Goal: Check status: Check status

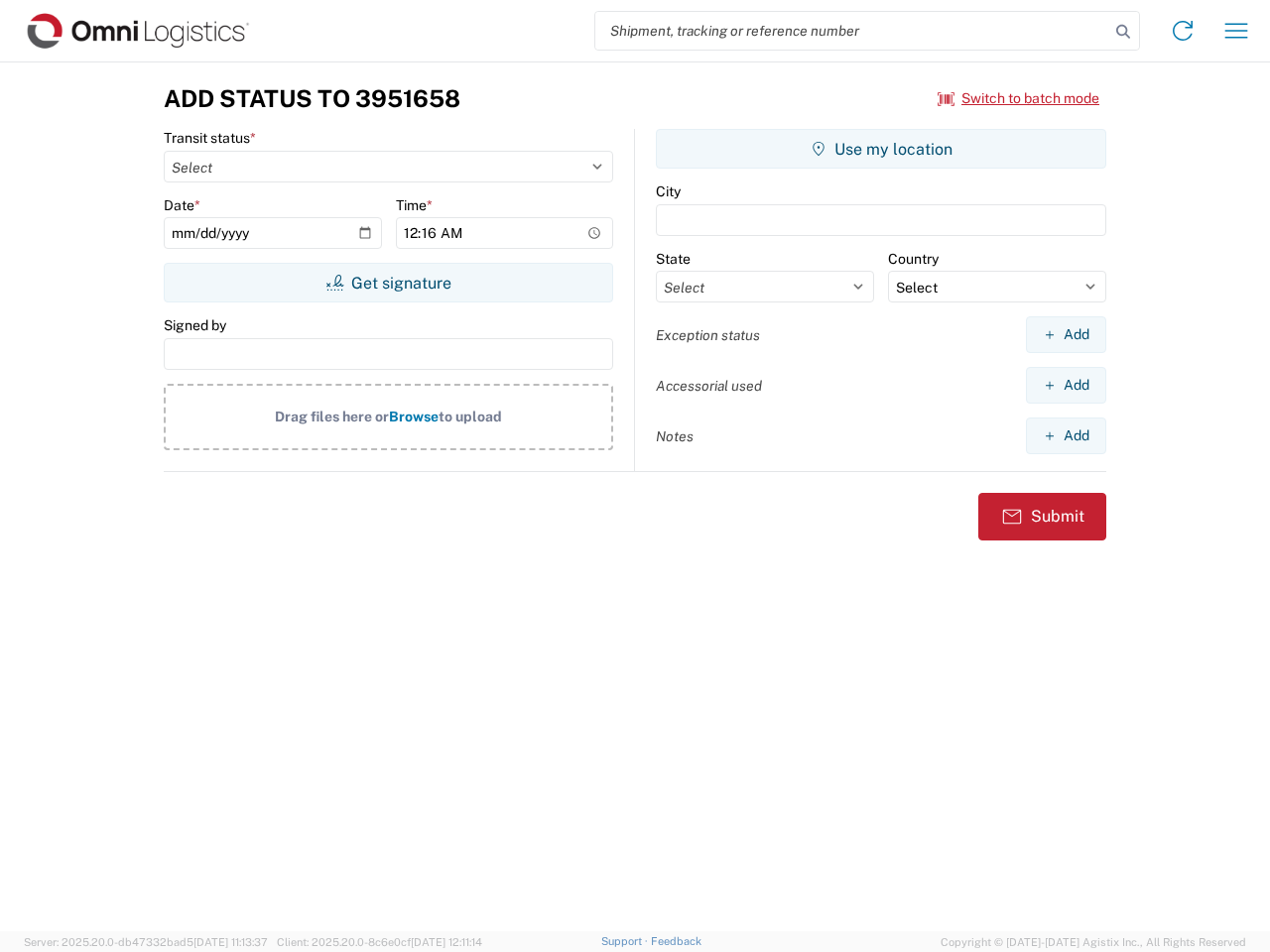
click at [852, 31] on input "search" at bounding box center [851, 31] width 513 height 38
click at [1122, 32] on icon at bounding box center [1122, 32] width 28 height 28
click at [1182, 31] on icon at bounding box center [1182, 31] width 32 height 32
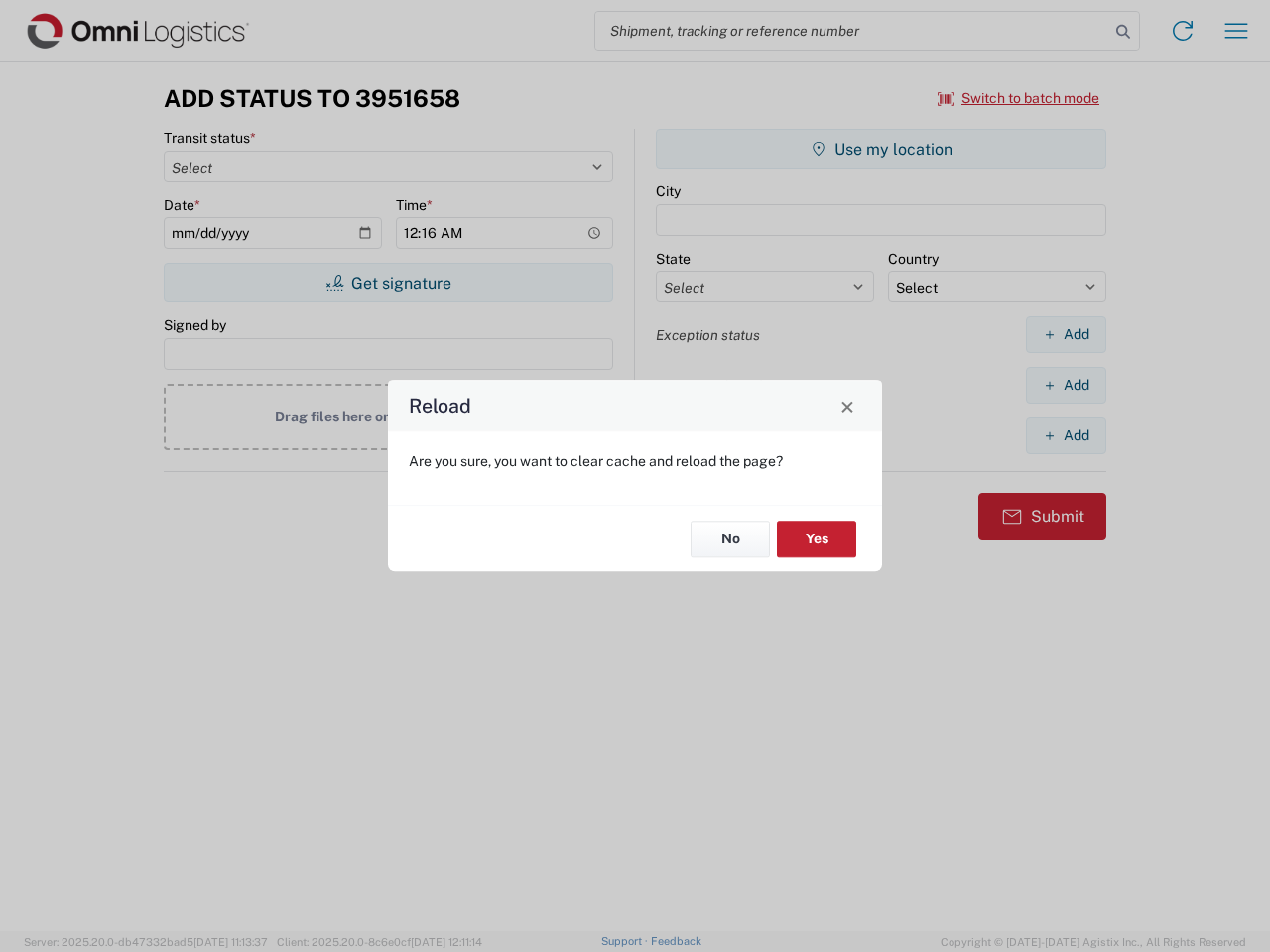
click at [1236, 31] on div "Reload Are you sure, you want to clear cache and reload the page? No Yes" at bounding box center [635, 476] width 1270 height 952
click at [1019, 99] on div "Reload Are you sure, you want to clear cache and reload the page? No Yes" at bounding box center [635, 476] width 1270 height 952
click at [388, 283] on div "Reload Are you sure, you want to clear cache and reload the page? No Yes" at bounding box center [635, 476] width 1270 height 952
click at [881, 149] on div "Reload Are you sure, you want to clear cache and reload the page? No Yes" at bounding box center [635, 476] width 1270 height 952
click at [1066, 334] on div "Reload Are you sure, you want to clear cache and reload the page? No Yes" at bounding box center [635, 476] width 1270 height 952
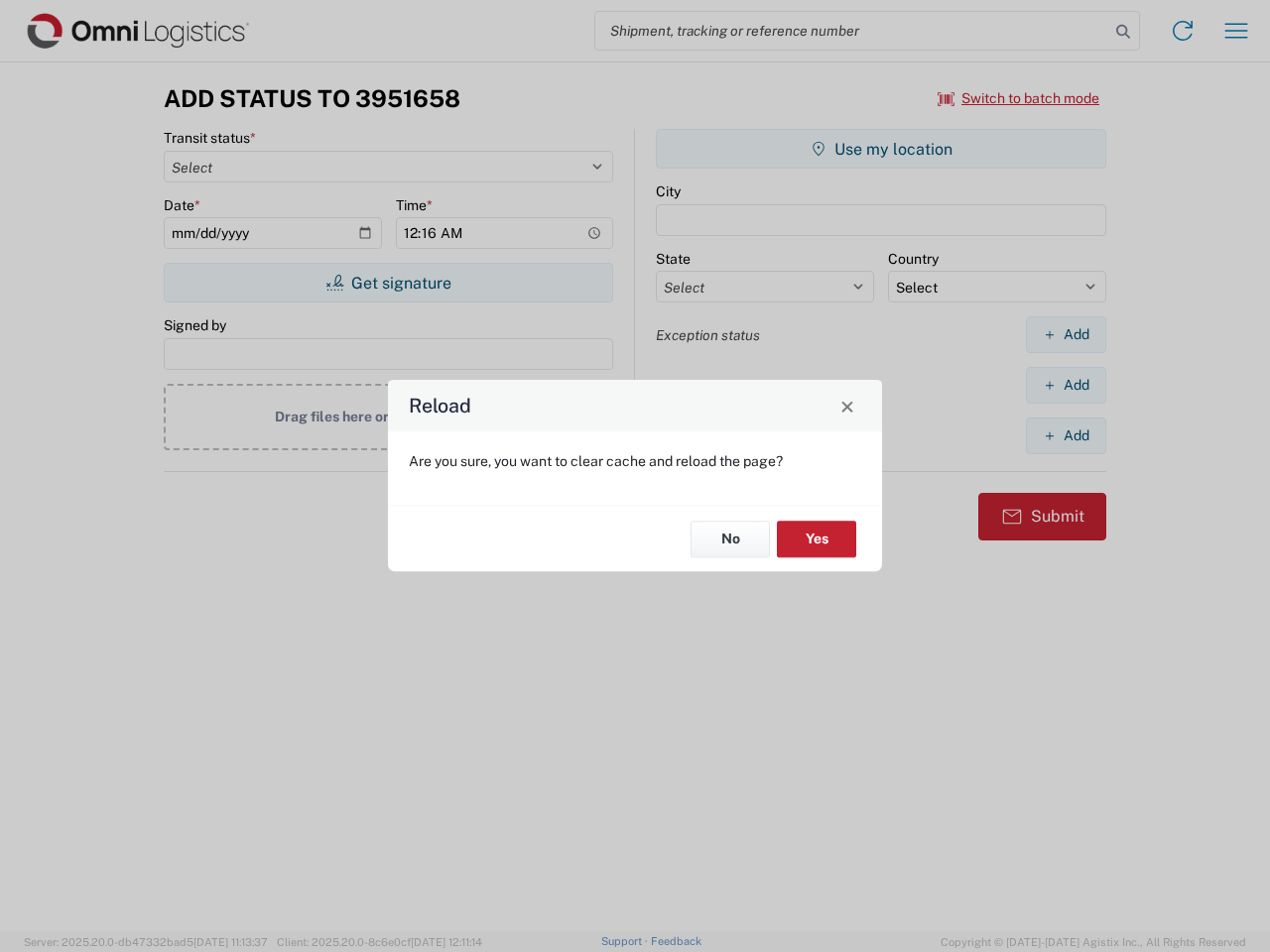
click at [1066, 385] on div "Reload Are you sure, you want to clear cache and reload the page? No Yes" at bounding box center [635, 476] width 1270 height 952
click at [1066, 436] on div "Reload Are you sure, you want to clear cache and reload the page? No Yes" at bounding box center [635, 476] width 1270 height 952
